Goal: Navigation & Orientation: Find specific page/section

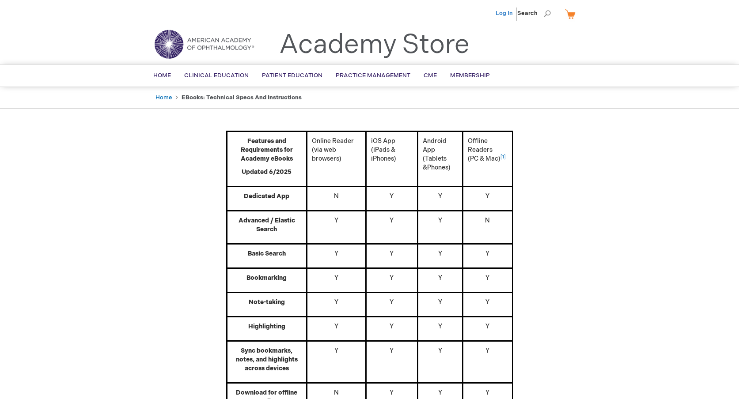
click at [500, 11] on link "Log In" at bounding box center [503, 13] width 17 height 7
click at [164, 98] on link "Home" at bounding box center [163, 97] width 16 height 7
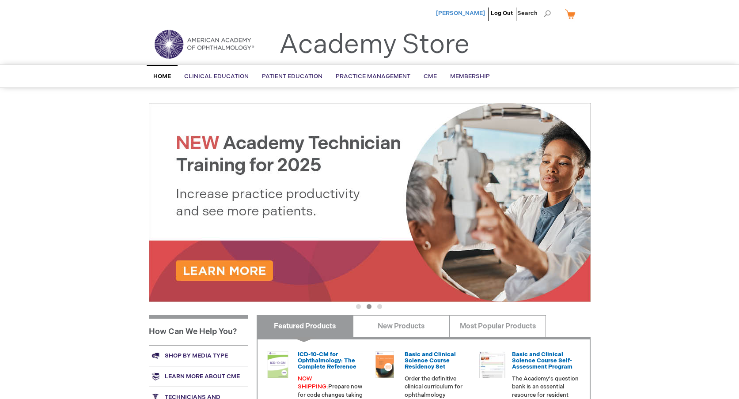
click at [471, 14] on span "[PERSON_NAME]" at bounding box center [460, 13] width 49 height 7
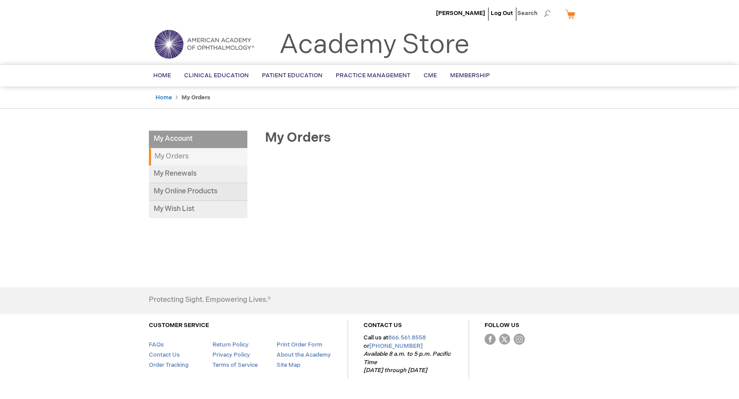
click at [176, 192] on link "My Online Products" at bounding box center [198, 192] width 98 height 18
